Goal: Navigation & Orientation: Find specific page/section

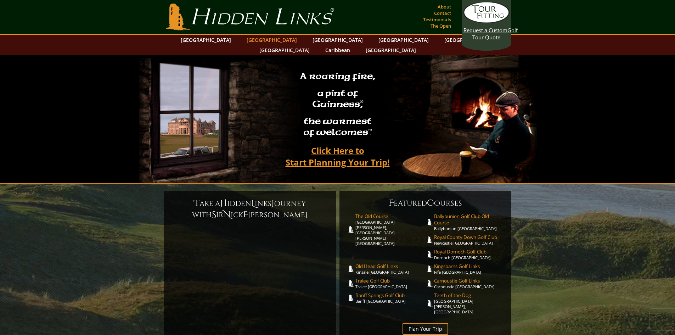
click at [257, 40] on link "[GEOGRAPHIC_DATA]" at bounding box center [271, 40] width 57 height 10
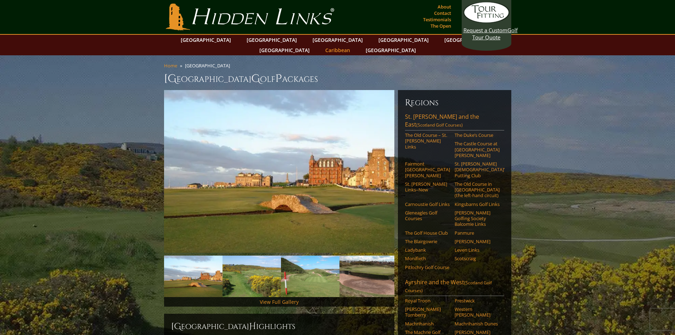
click at [354, 45] on link "Caribbean" at bounding box center [338, 50] width 32 height 10
